Goal: Task Accomplishment & Management: Use online tool/utility

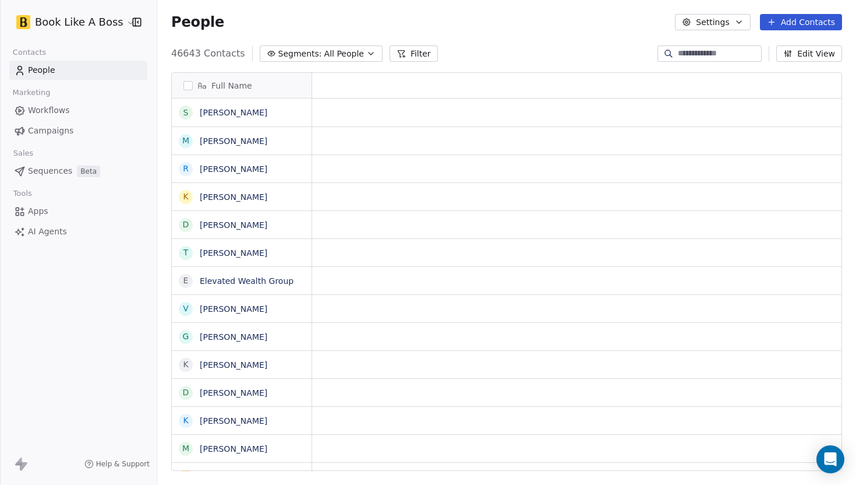
scroll to position [1, 1]
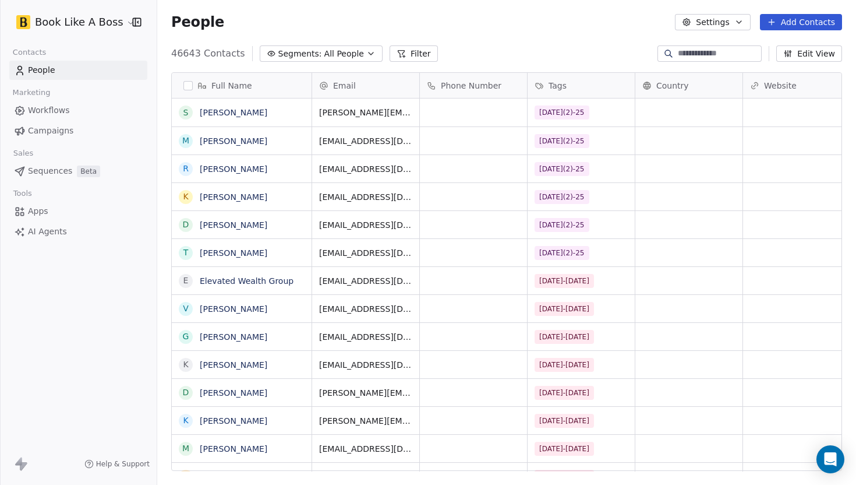
click at [774, 25] on icon at bounding box center [771, 21] width 9 height 9
click at [752, 73] on div "Import from CSV" at bounding box center [798, 66] width 108 height 19
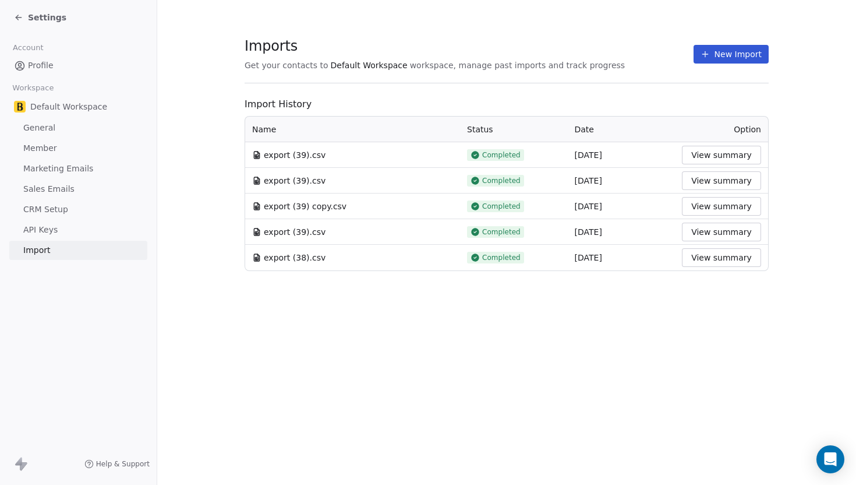
click at [719, 51] on button "New Import" at bounding box center [731, 54] width 75 height 19
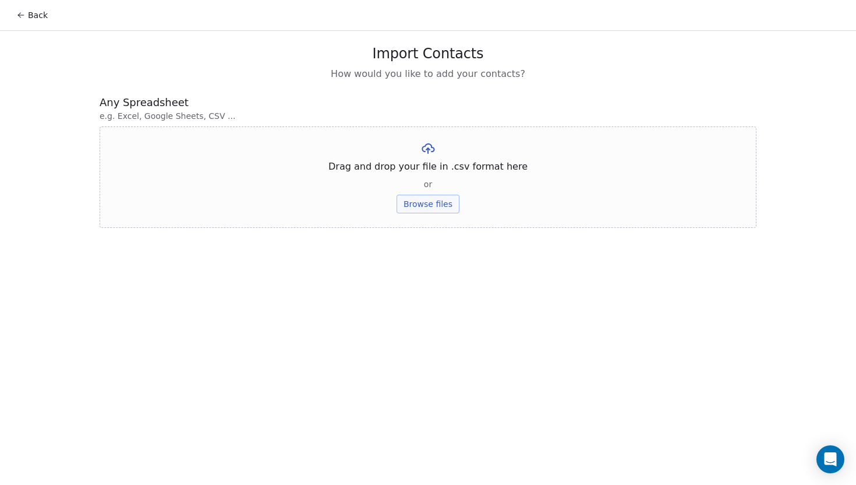
click at [418, 199] on button "Browse files" at bounding box center [428, 204] width 63 height 19
click at [424, 178] on button "Upload" at bounding box center [428, 171] width 43 height 19
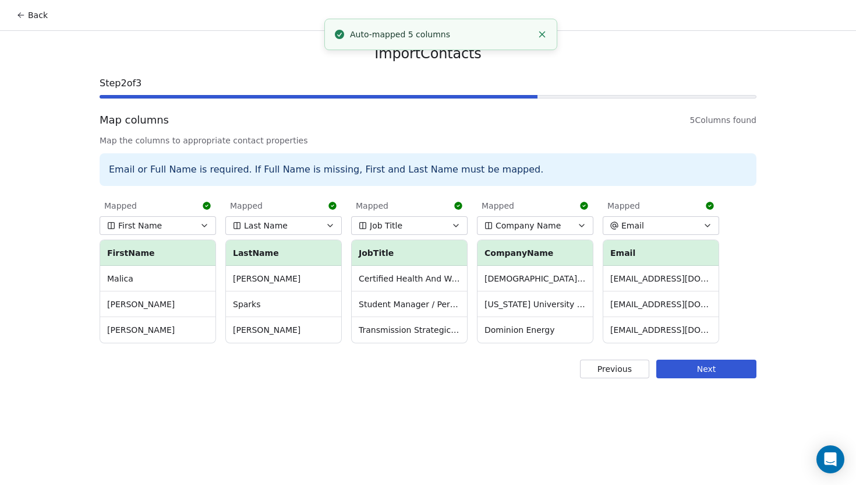
click at [693, 364] on button "Next" at bounding box center [707, 368] width 100 height 19
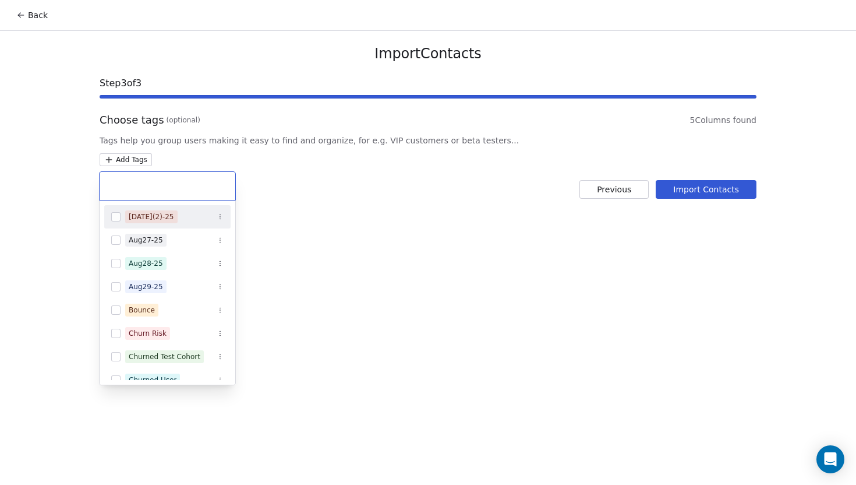
click at [132, 164] on html "Back Import Contacts Step 3 of 3 Choose tags (optional) 5 Columns found Tags he…" at bounding box center [428, 242] width 856 height 485
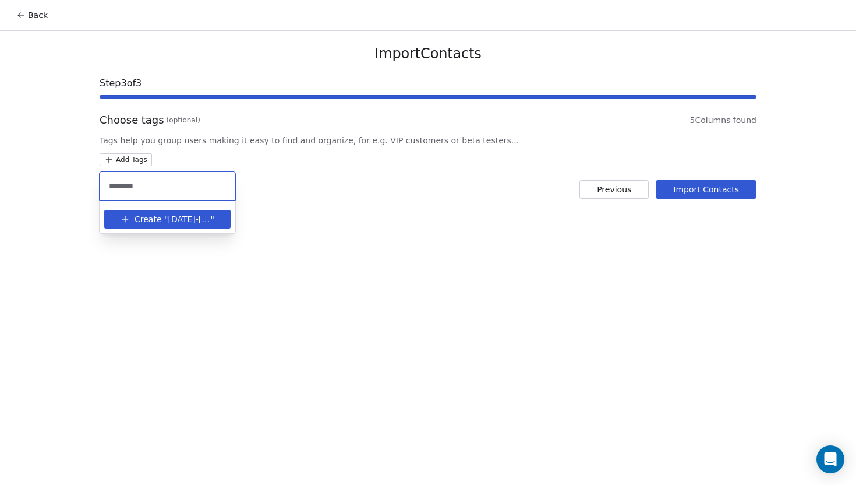
type input "********"
click at [145, 213] on span "Create "" at bounding box center [151, 219] width 33 height 12
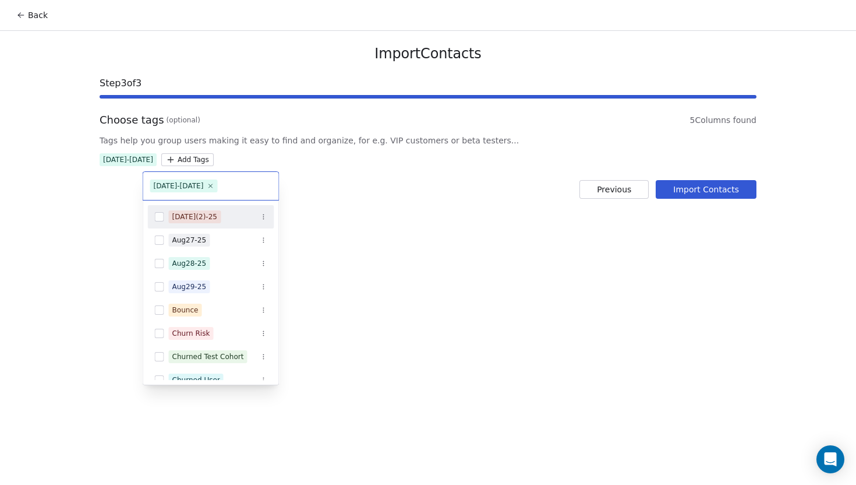
click at [442, 180] on html "Back Import Contacts Step 3 of 3 Choose tags (optional) 5 Columns found Tags he…" at bounding box center [428, 242] width 856 height 485
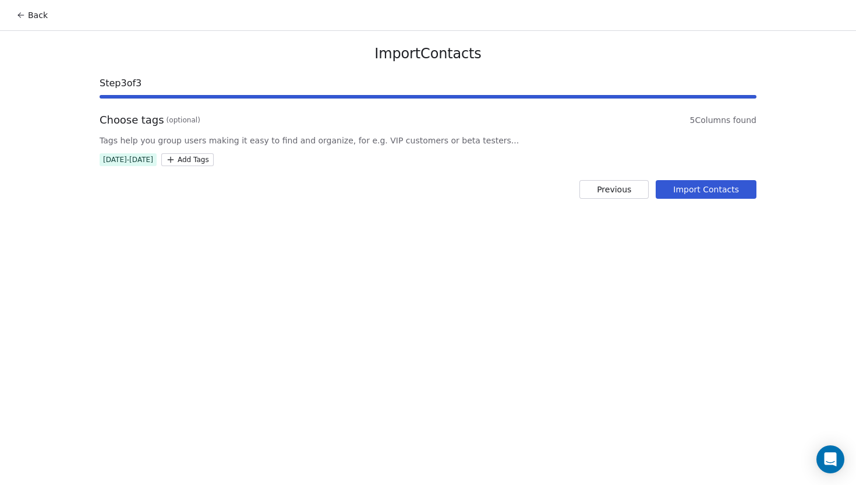
click at [689, 188] on button "Import Contacts" at bounding box center [706, 189] width 101 height 19
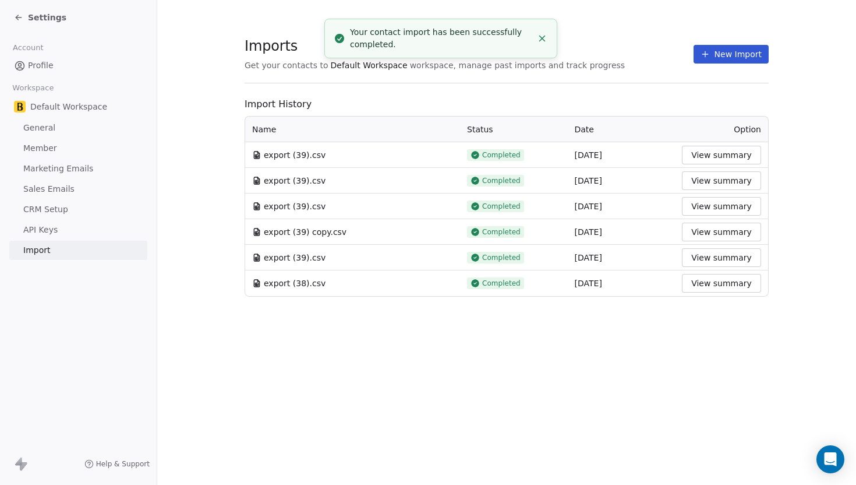
click at [16, 18] on icon at bounding box center [18, 17] width 9 height 9
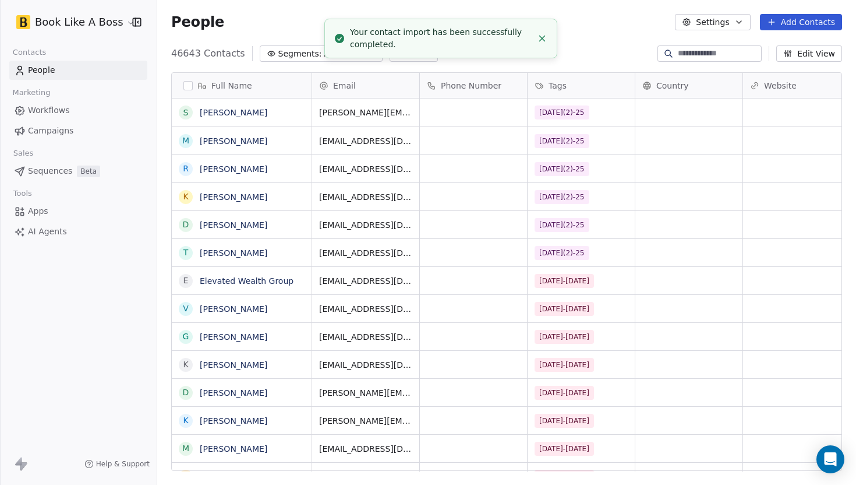
scroll to position [426, 699]
click at [54, 172] on span "Sequences" at bounding box center [50, 171] width 44 height 12
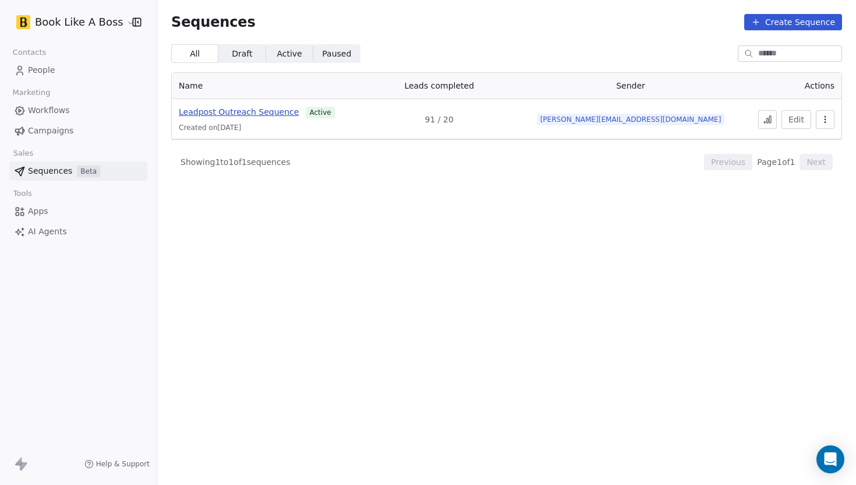
click at [266, 111] on span "Leadpost Outreach Sequence" at bounding box center [239, 111] width 120 height 9
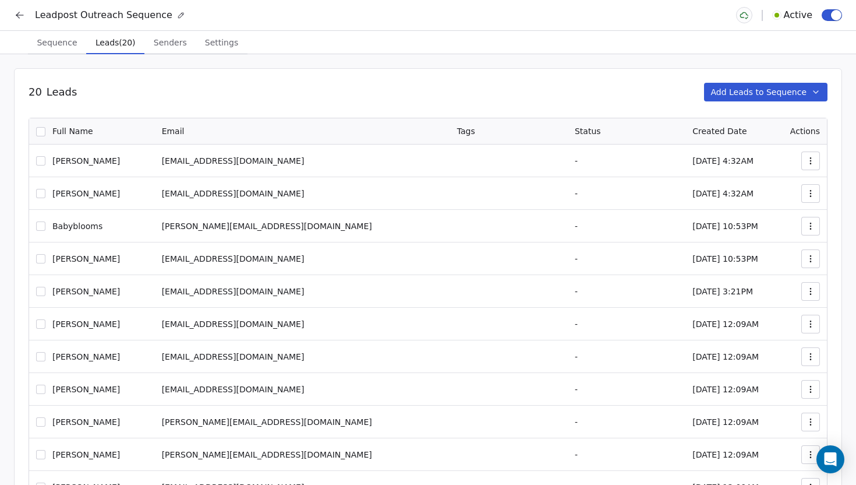
click at [108, 41] on span "Leads (20)" at bounding box center [115, 42] width 49 height 16
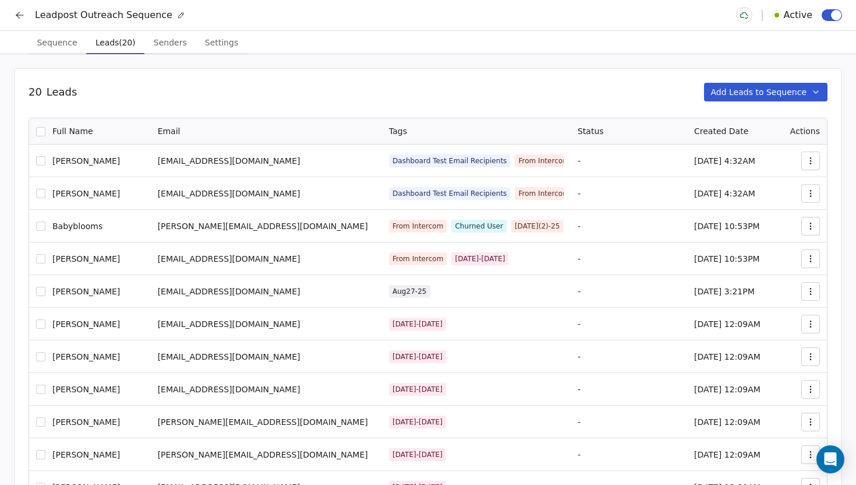
click at [715, 94] on button "Add Leads to Sequence" at bounding box center [766, 92] width 124 height 19
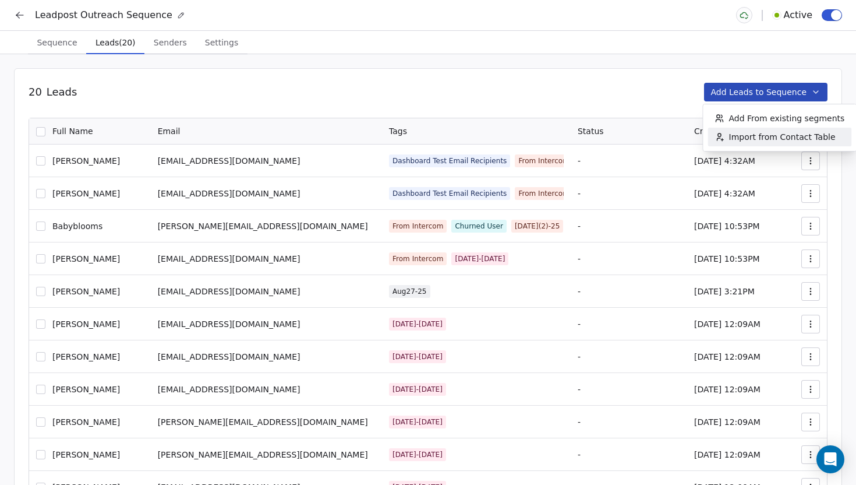
click at [720, 136] on icon "Suggestions" at bounding box center [719, 134] width 3 height 3
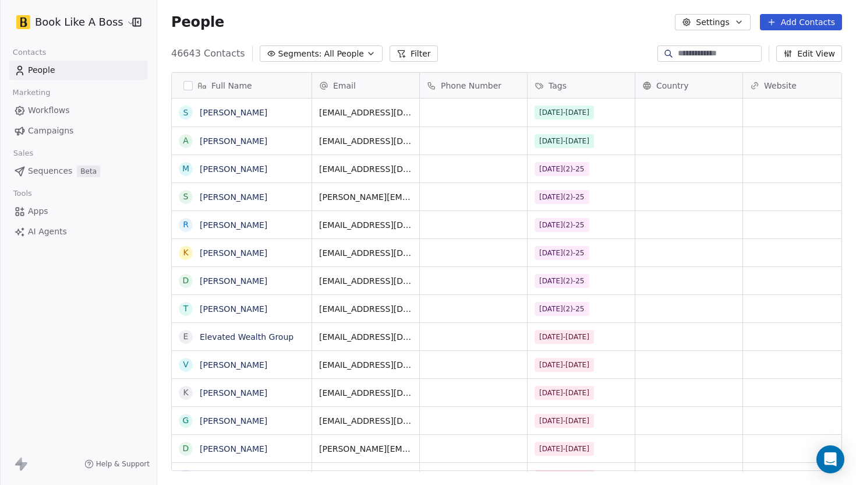
scroll to position [426, 699]
click at [397, 55] on icon at bounding box center [401, 53] width 9 height 9
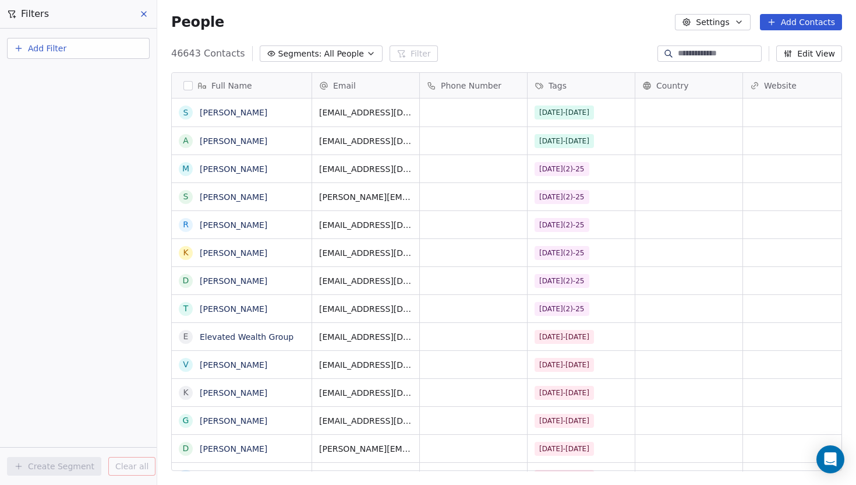
click at [55, 47] on span "Add Filter" at bounding box center [47, 49] width 38 height 12
click at [53, 73] on span "Contact properties" at bounding box center [57, 76] width 76 height 12
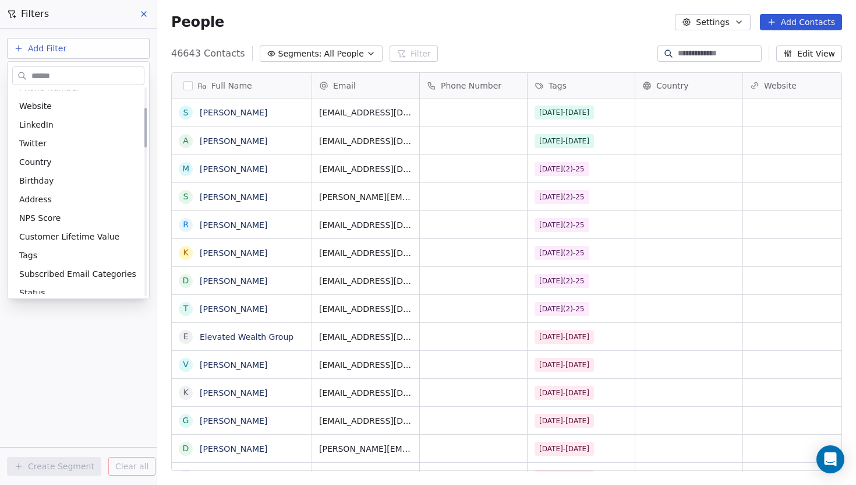
scroll to position [112, 0]
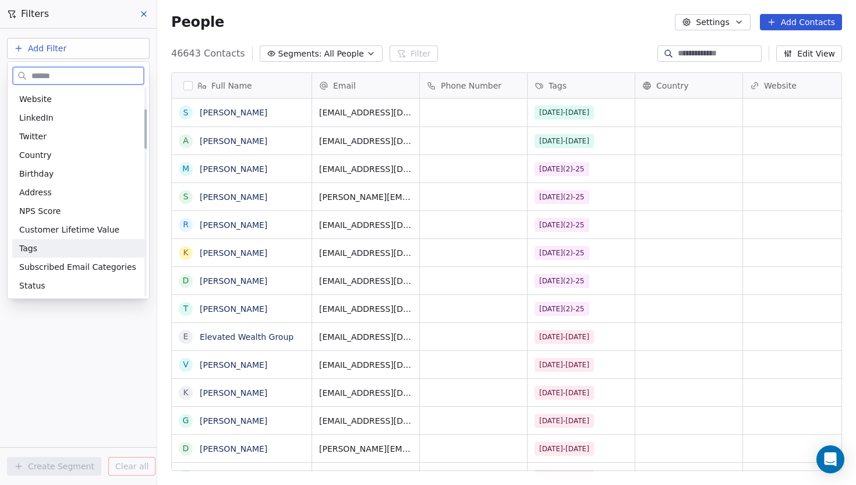
click at [44, 244] on div "Tags" at bounding box center [78, 248] width 118 height 12
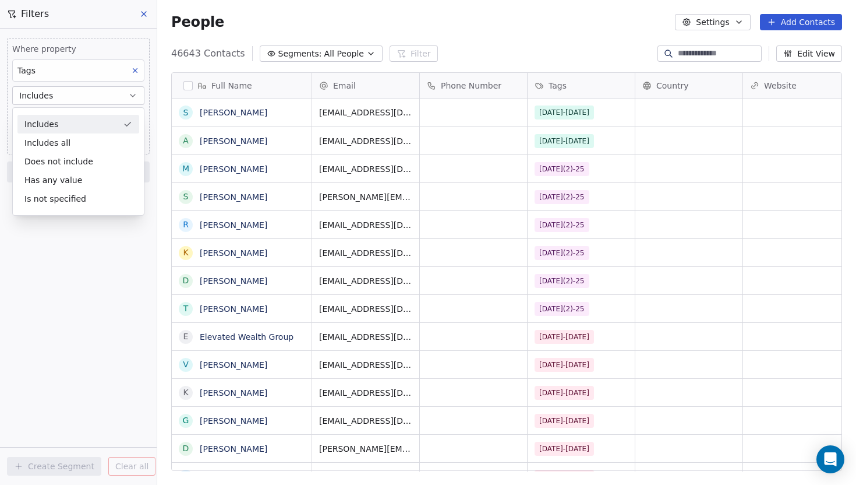
click at [62, 127] on div "Includes" at bounding box center [78, 124] width 122 height 19
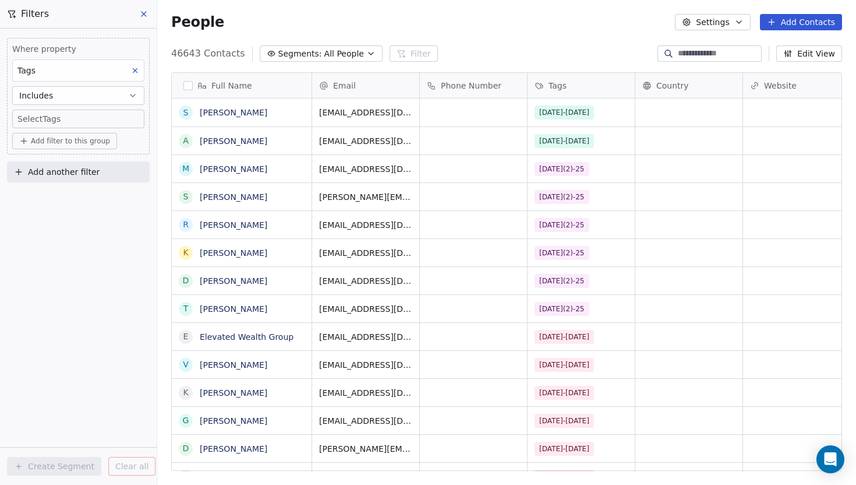
click at [63, 124] on body "Book Like A Boss Contacts People Marketing Workflows Campaigns Sales Sequences …" at bounding box center [428, 242] width 856 height 485
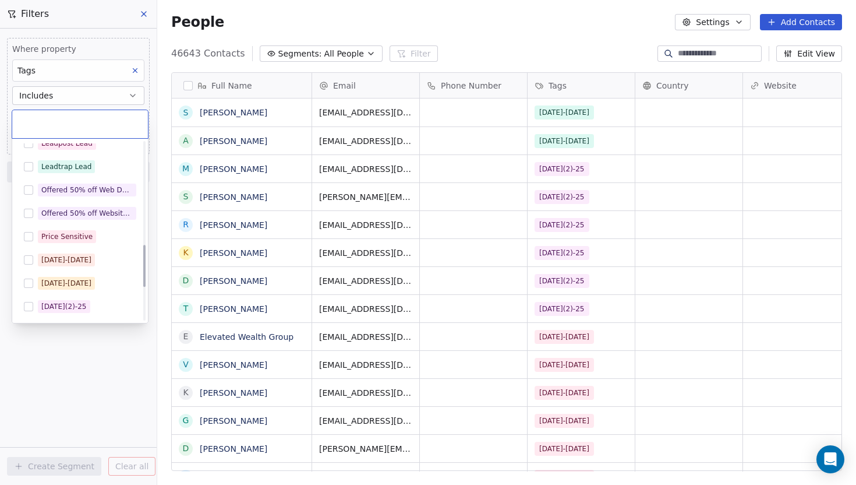
scroll to position [498, 0]
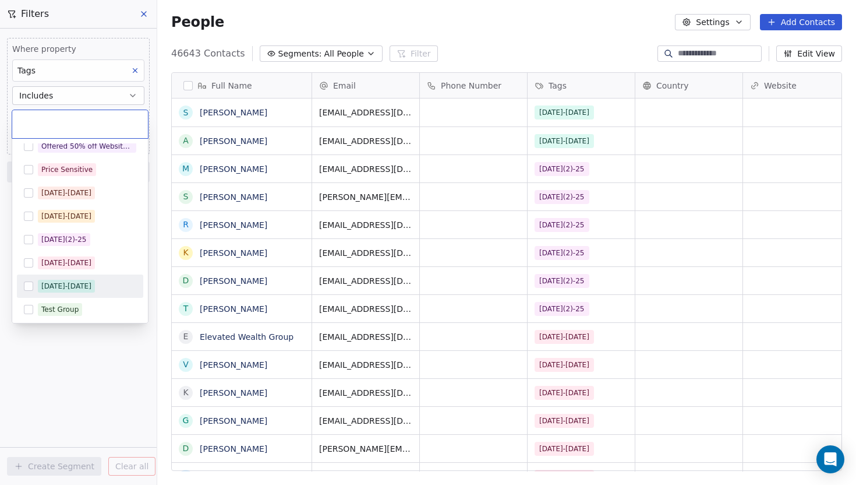
click at [25, 288] on button "Suggestions" at bounding box center [28, 285] width 9 height 9
click at [55, 352] on html "Book Like A Boss Contacts People Marketing Workflows Campaigns Sales Sequences …" at bounding box center [428, 242] width 856 height 485
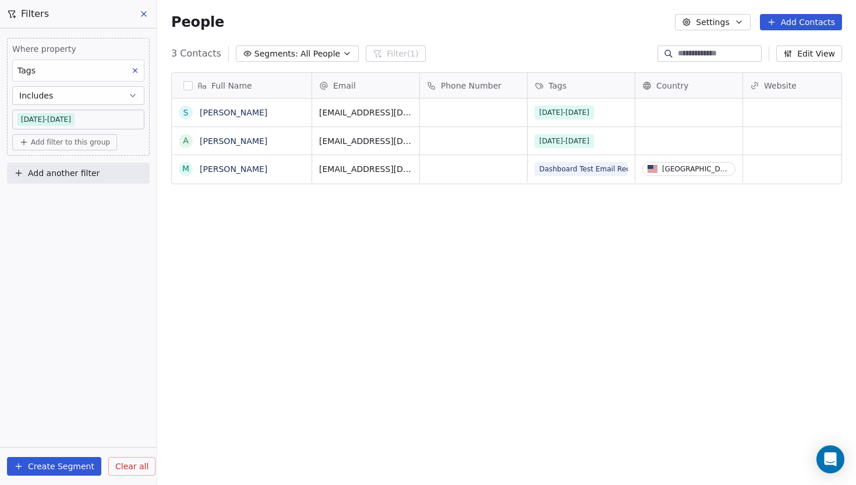
scroll to position [426, 699]
click at [186, 88] on button "button" at bounding box center [188, 85] width 9 height 9
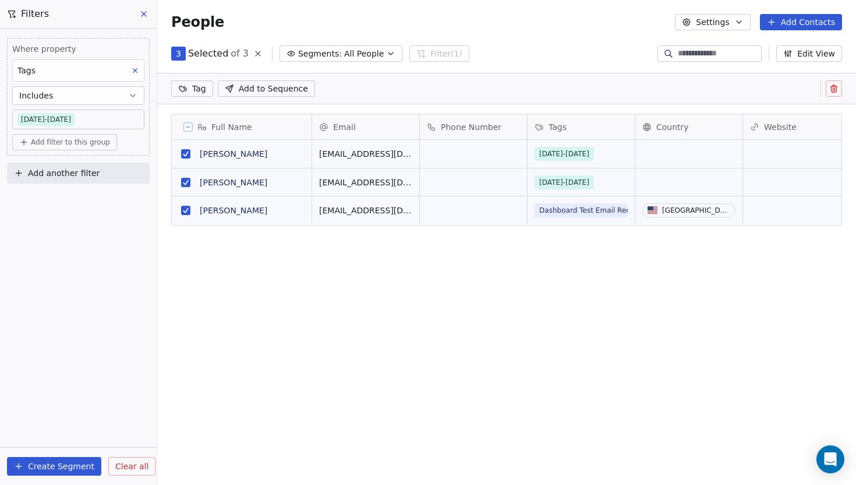
scroll to position [386, 699]
click at [311, 91] on button "Add to Sequence" at bounding box center [266, 88] width 97 height 16
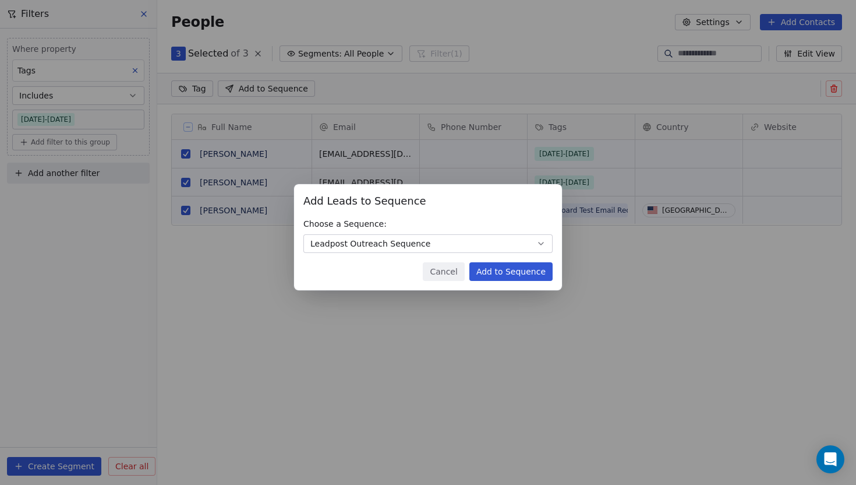
click at [531, 277] on button "Add to Sequence" at bounding box center [511, 271] width 83 height 19
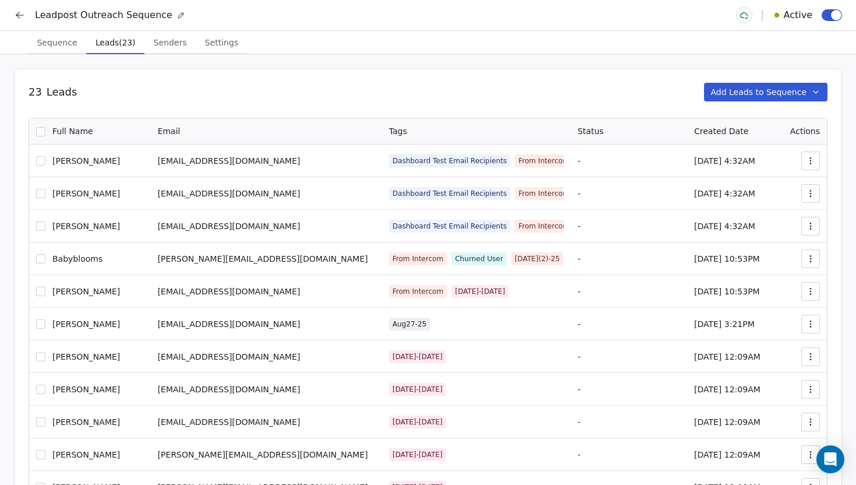
click at [20, 15] on icon at bounding box center [19, 15] width 7 height 0
